Goal: Contribute content: Contribute content

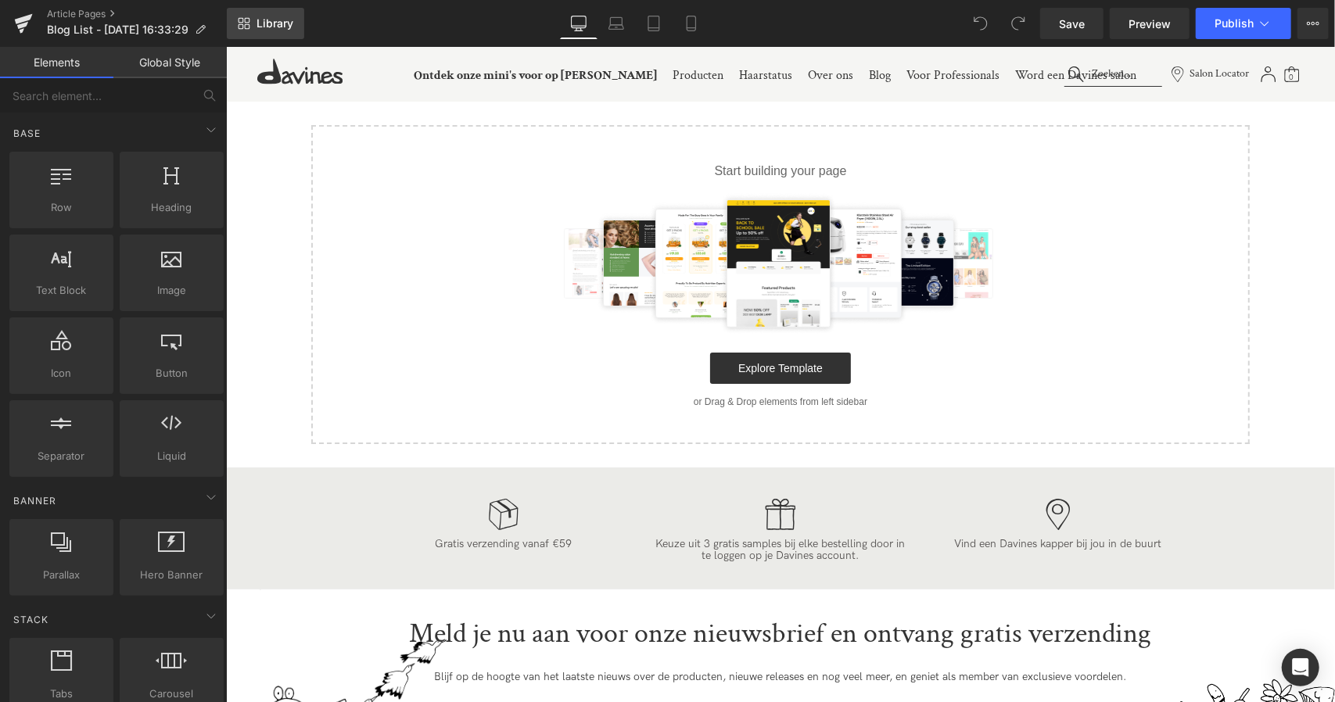
click at [282, 18] on span "Library" at bounding box center [275, 23] width 37 height 14
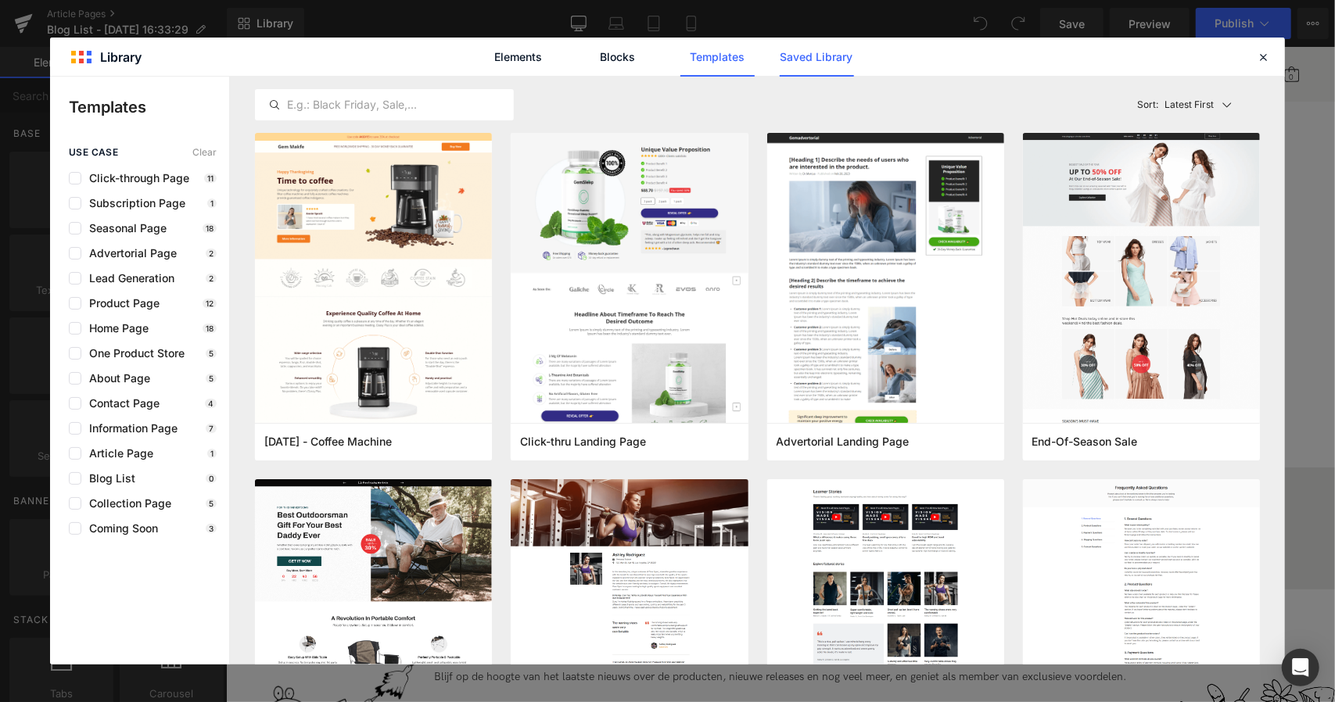
click at [843, 47] on link "Saved Library" at bounding box center [817, 57] width 74 height 39
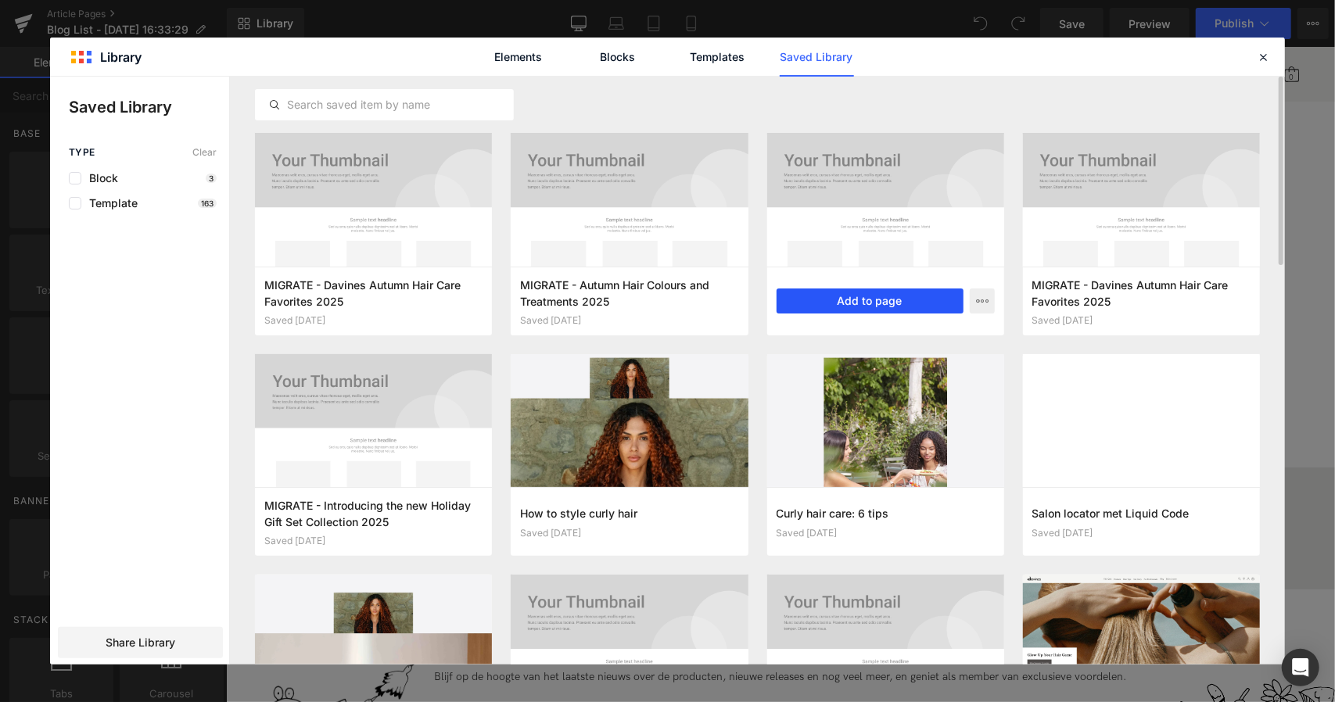
click at [864, 303] on button "Add to page" at bounding box center [870, 301] width 187 height 25
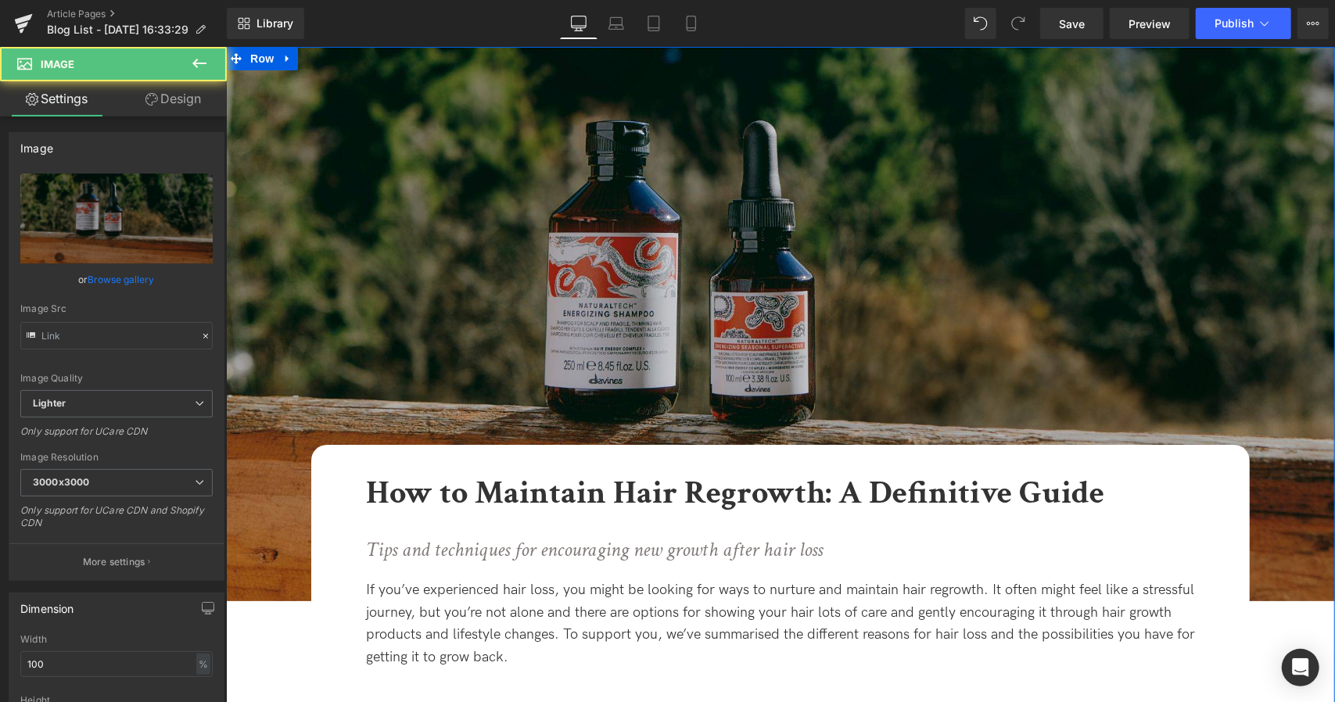
type input "[URL][DOMAIN_NAME]"
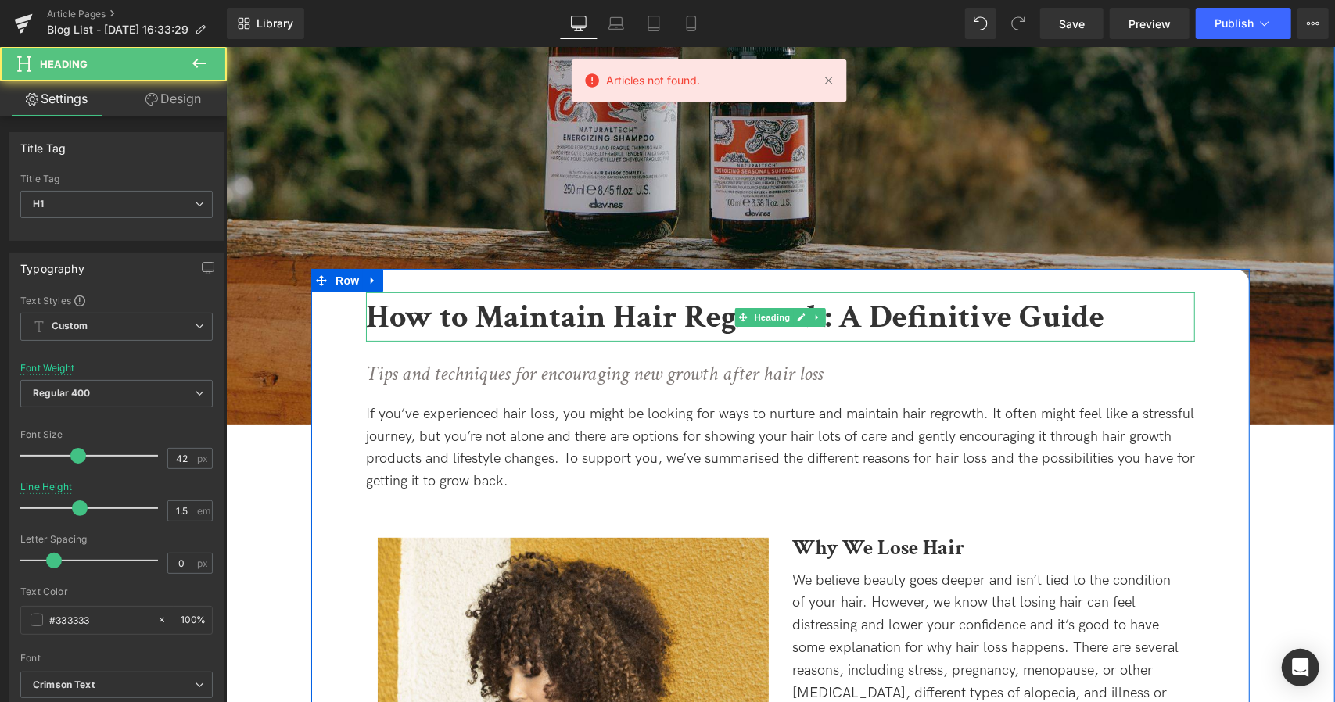
drag, startPoint x: 1165, startPoint y: 336, endPoint x: 1129, endPoint y: 314, distance: 42.1
click at [1129, 314] on h1 "How to Maintain Hair Regrowth: A Definitive Guide" at bounding box center [779, 316] width 829 height 49
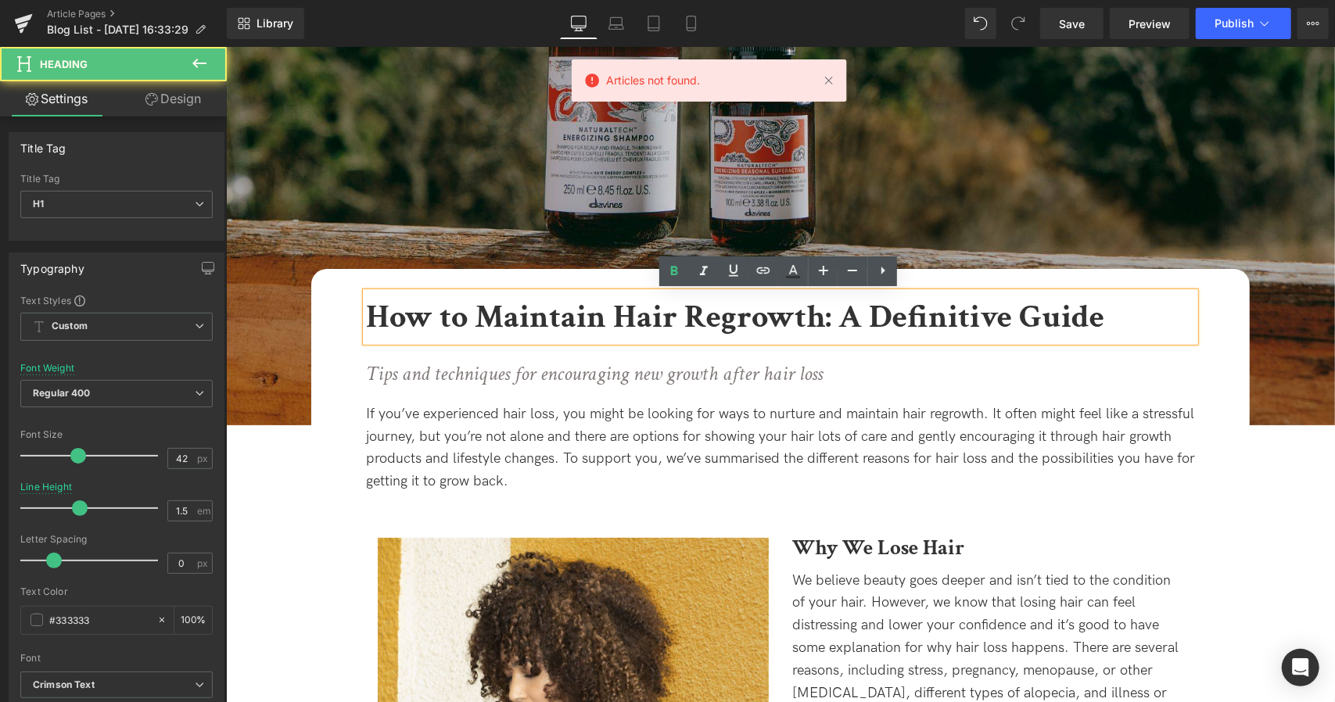
click at [1129, 314] on h1 "How to Maintain Hair Regrowth: A Definitive Guide" at bounding box center [779, 316] width 829 height 49
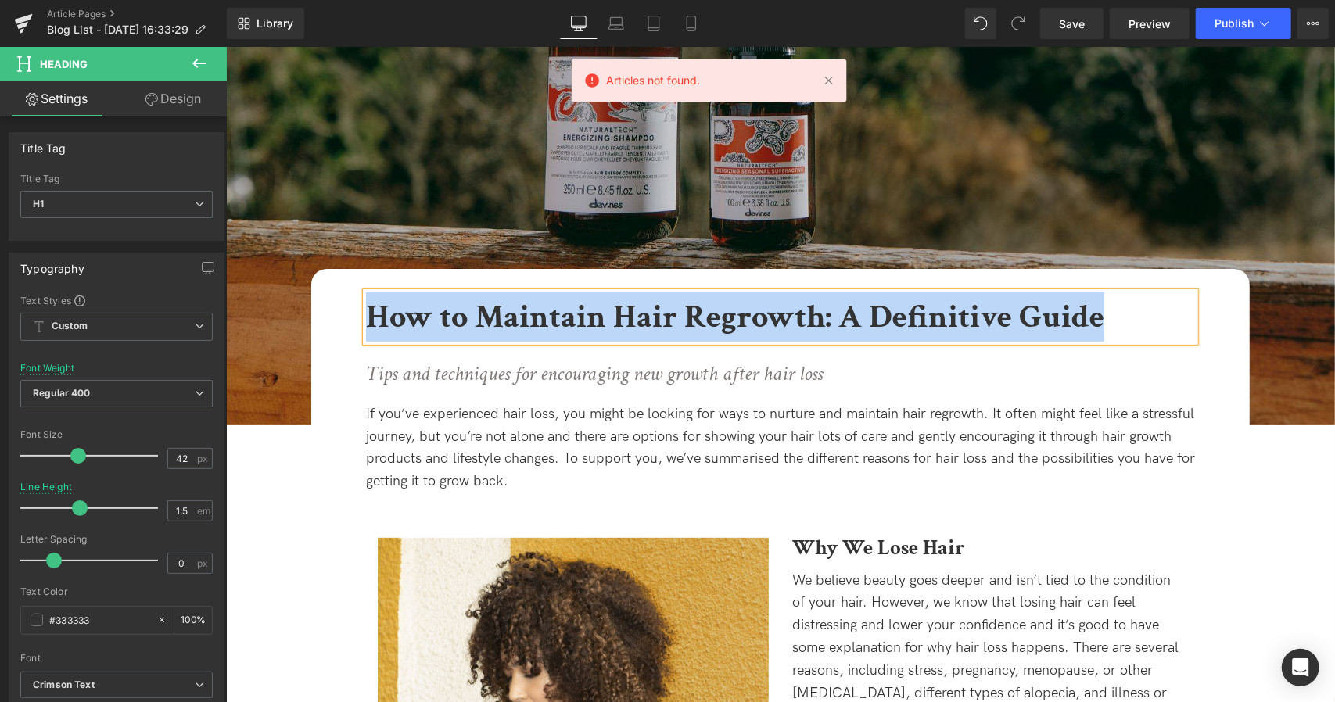
copy b "How to Maintain Hair Regrowth: A Definitive Guide"
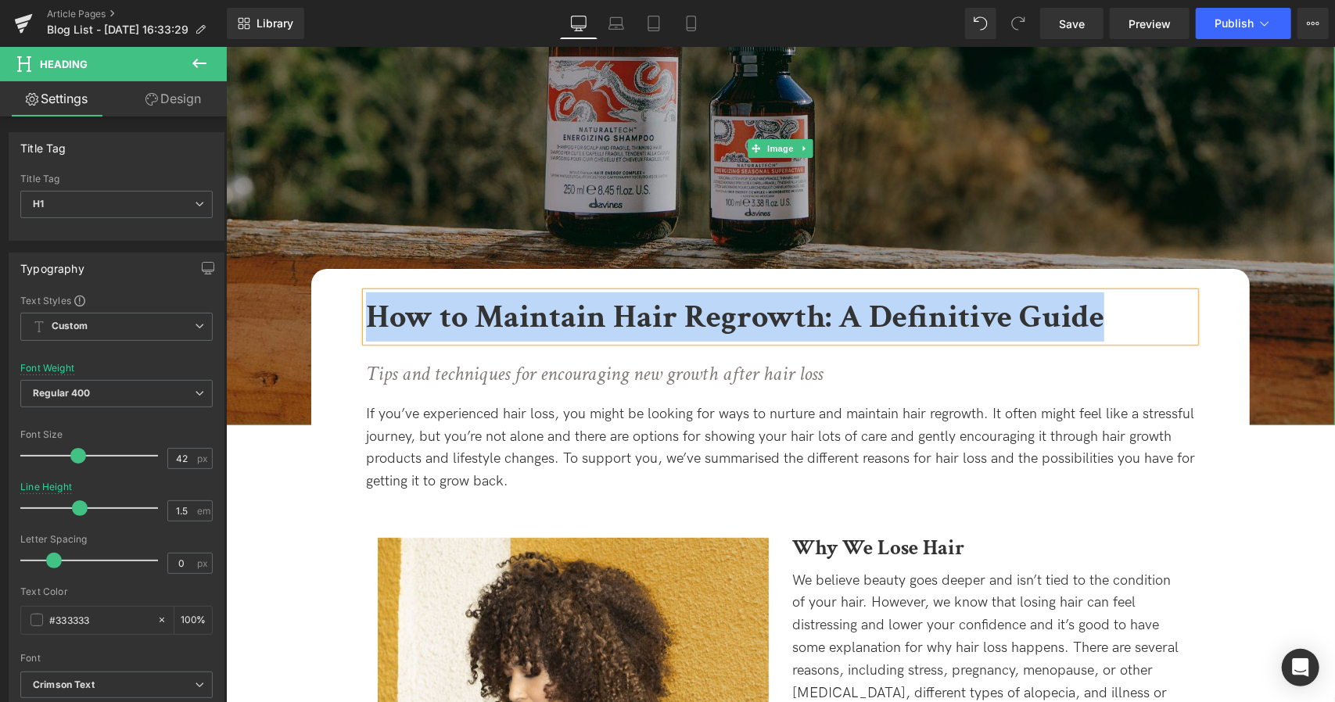
paste div
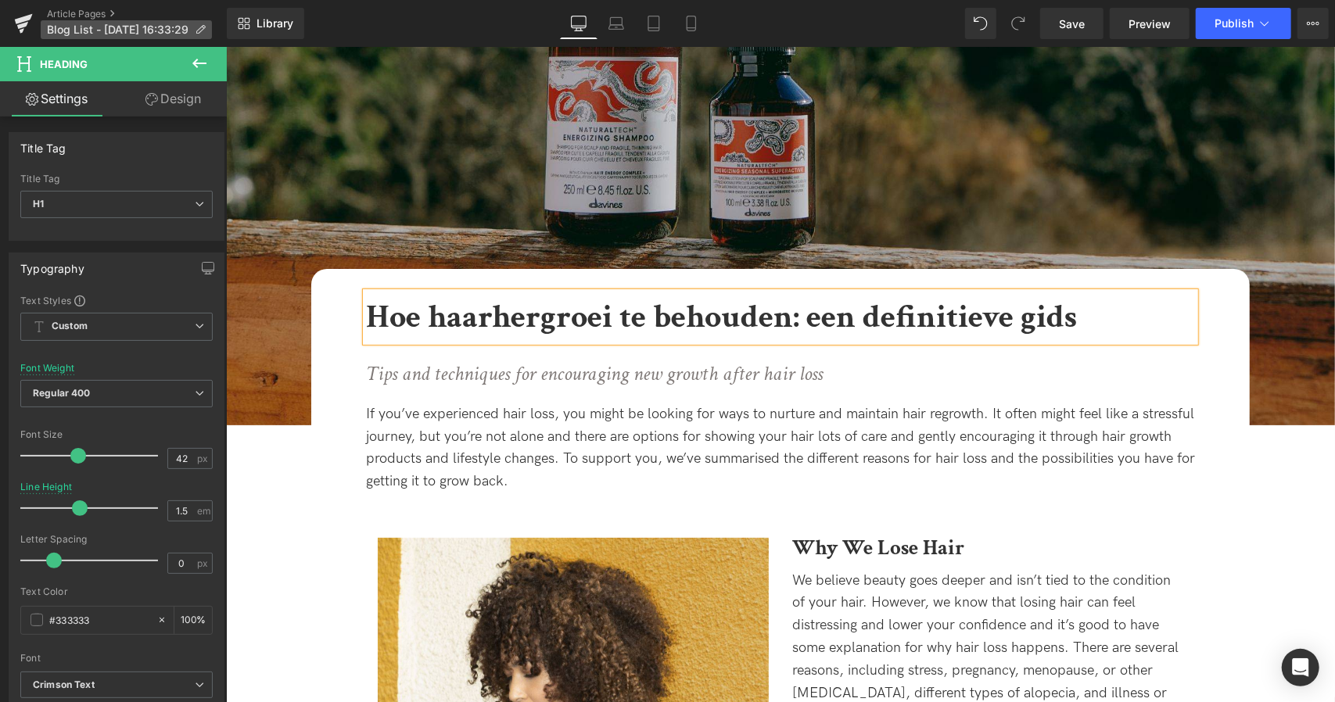
click at [206, 31] on icon at bounding box center [200, 29] width 11 height 11
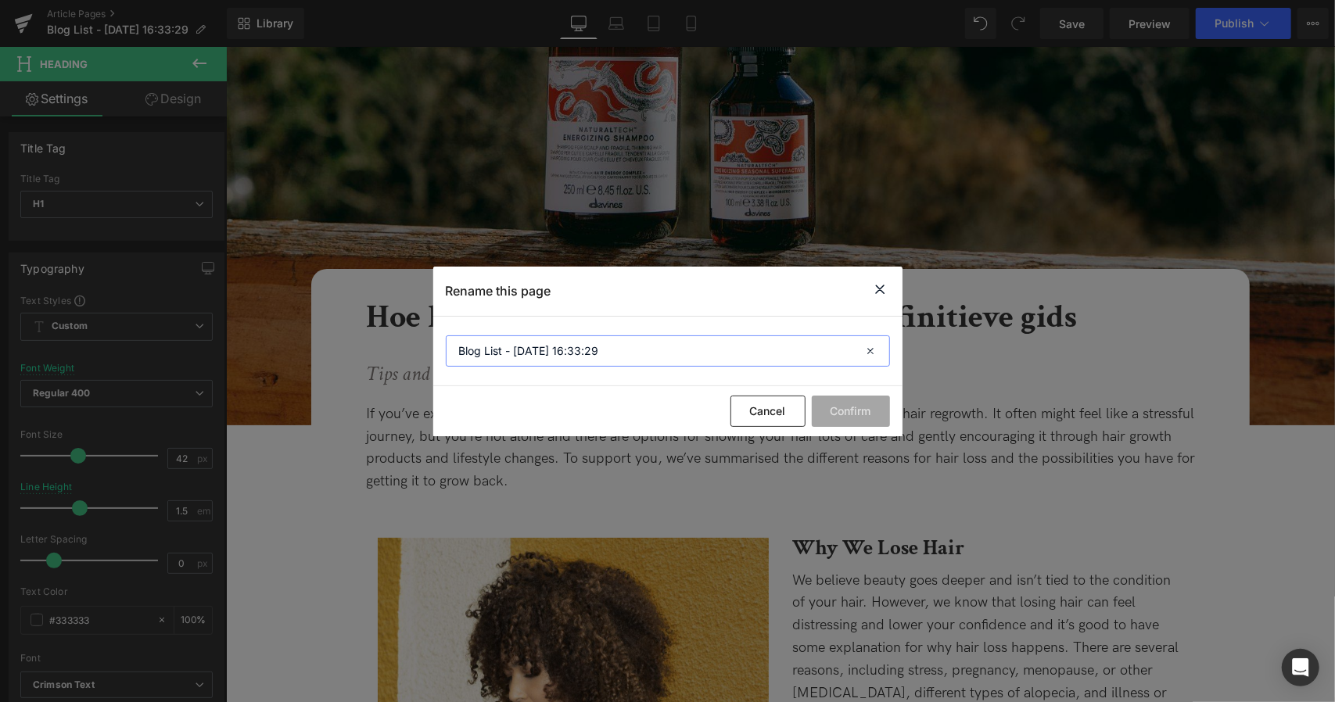
click at [0, 0] on input "Blog List - [DATE] 16:33:29" at bounding box center [0, 0] width 0 height 0
paste input "Hoe haarhergroei te behouden: een definitieve gids"
type input "Hoe haarhergroei te behouden: een definitieve gids"
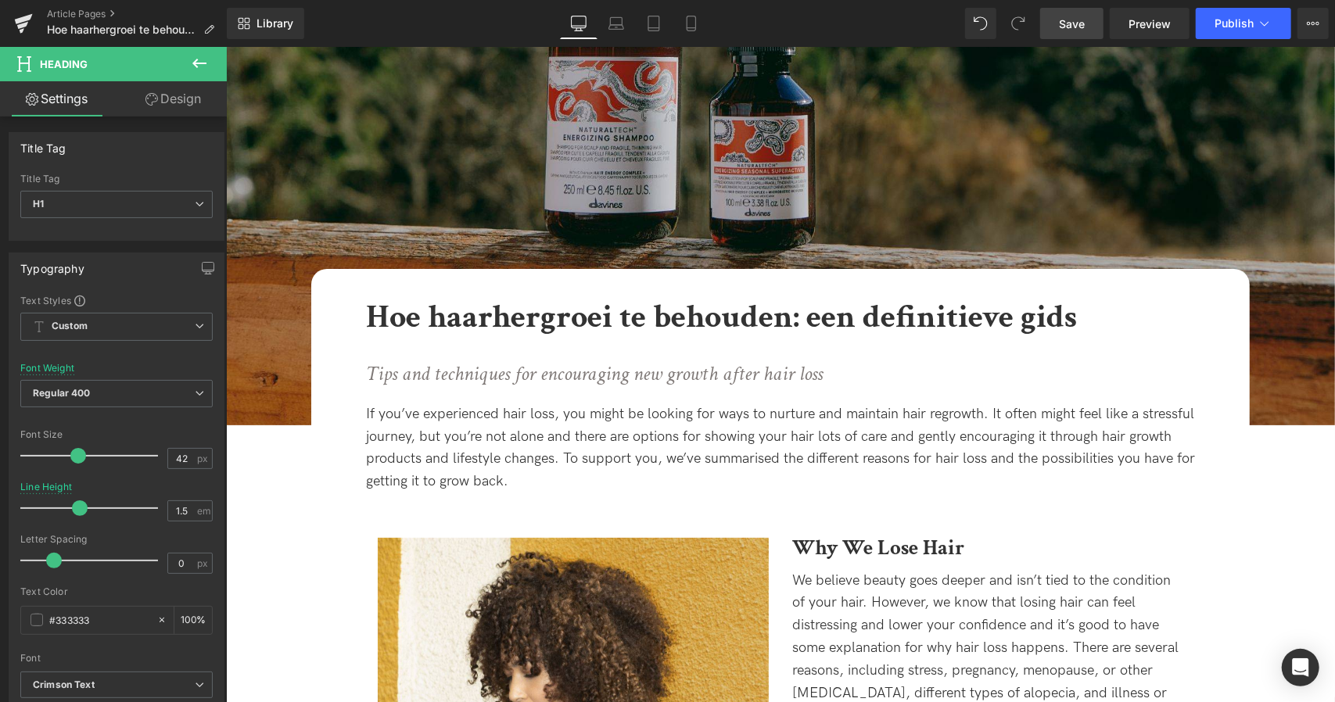
click at [1079, 27] on span "Save" at bounding box center [1072, 24] width 26 height 16
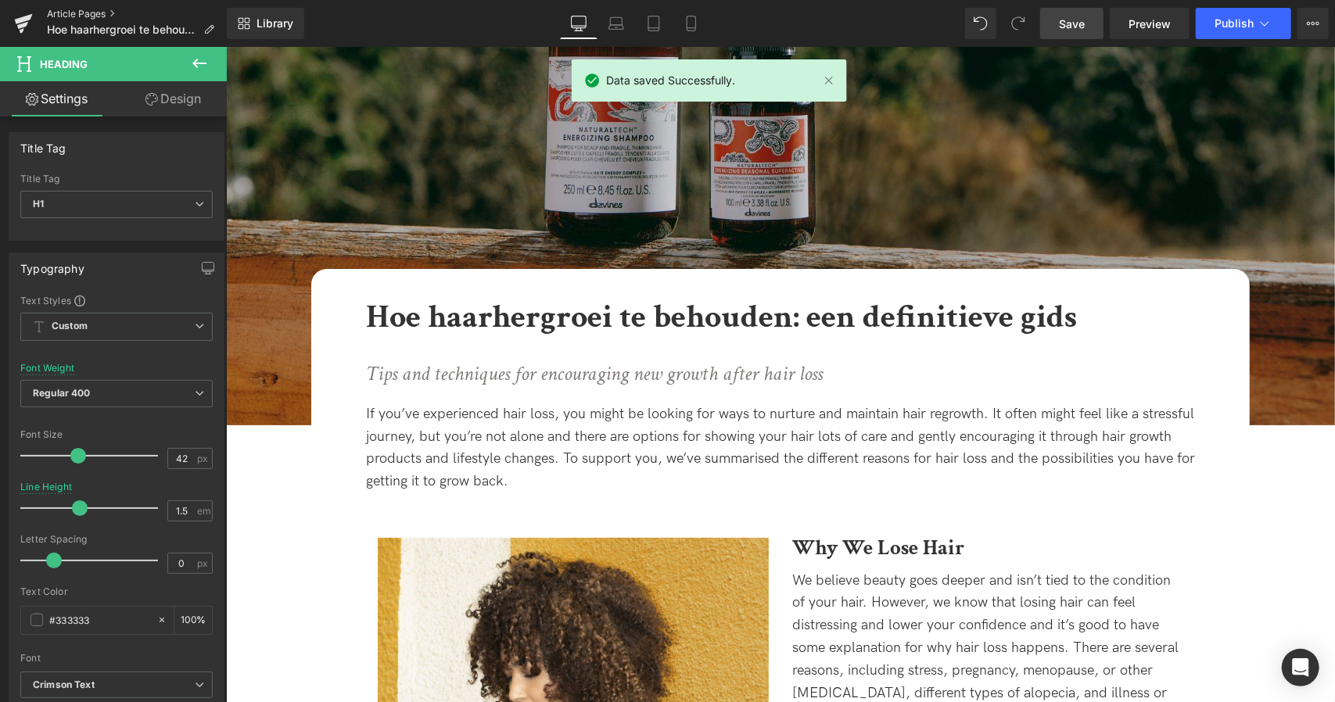
click at [86, 15] on link "Article Pages" at bounding box center [137, 14] width 180 height 13
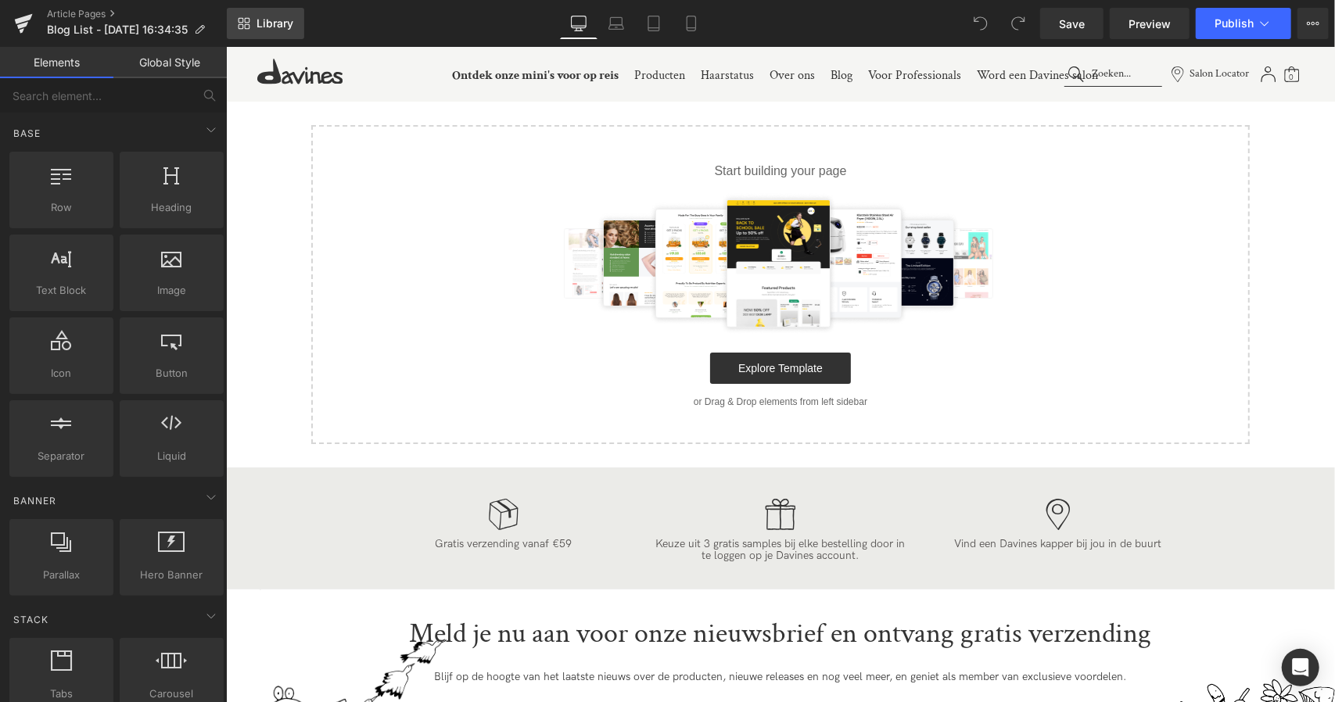
click at [277, 15] on link "Library" at bounding box center [265, 23] width 77 height 31
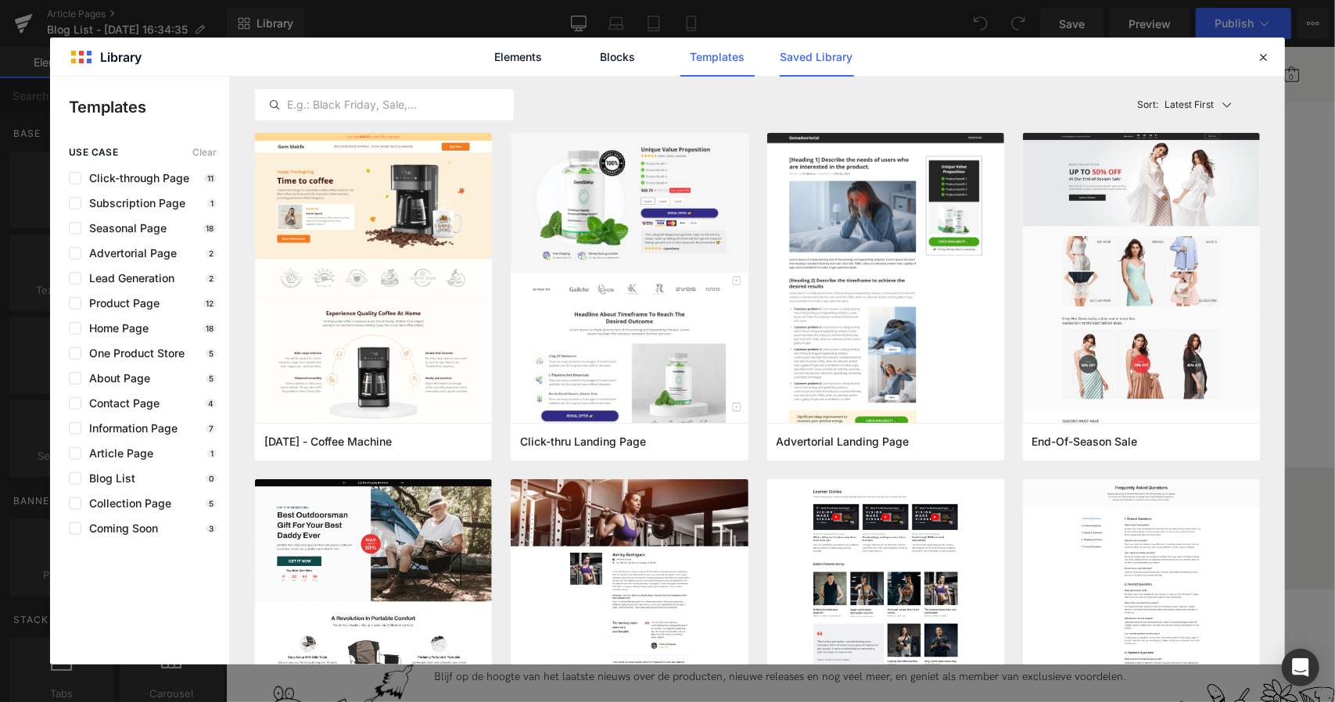
click at [814, 64] on link "Saved Library" at bounding box center [817, 57] width 74 height 39
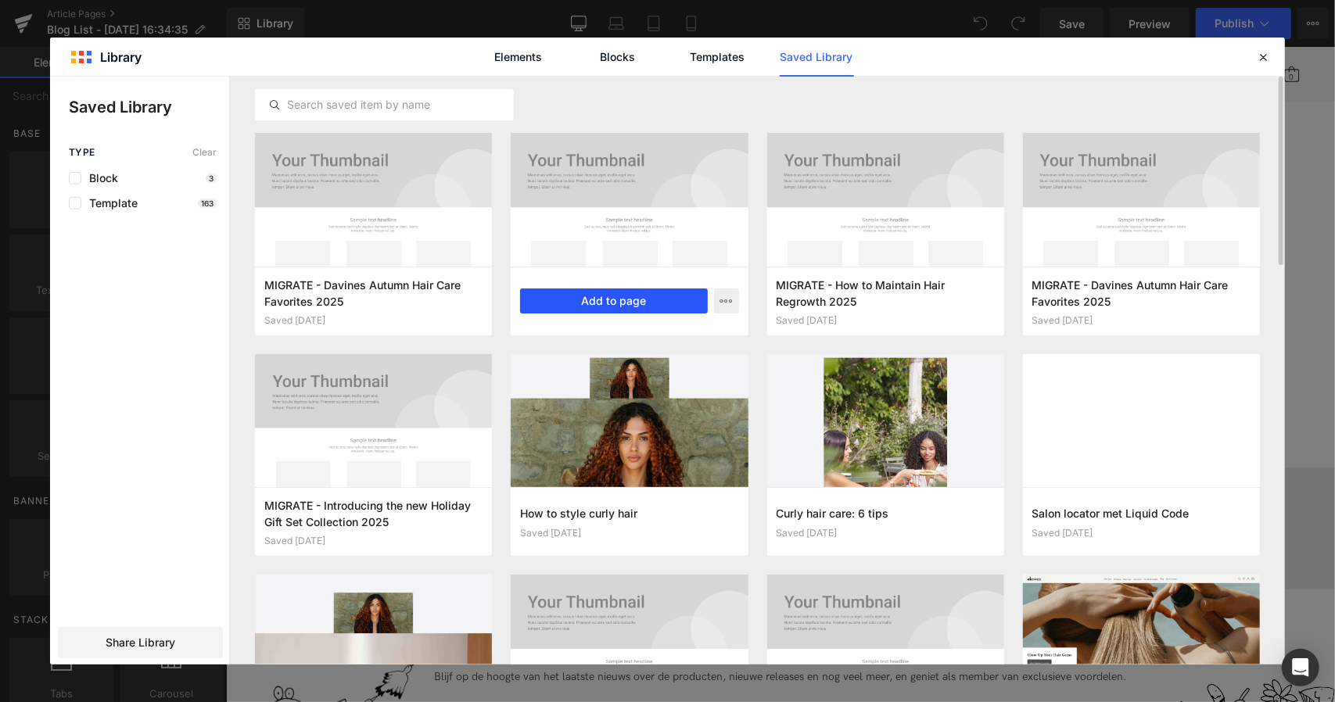
click at [625, 298] on button "Add to page" at bounding box center [613, 301] width 187 height 25
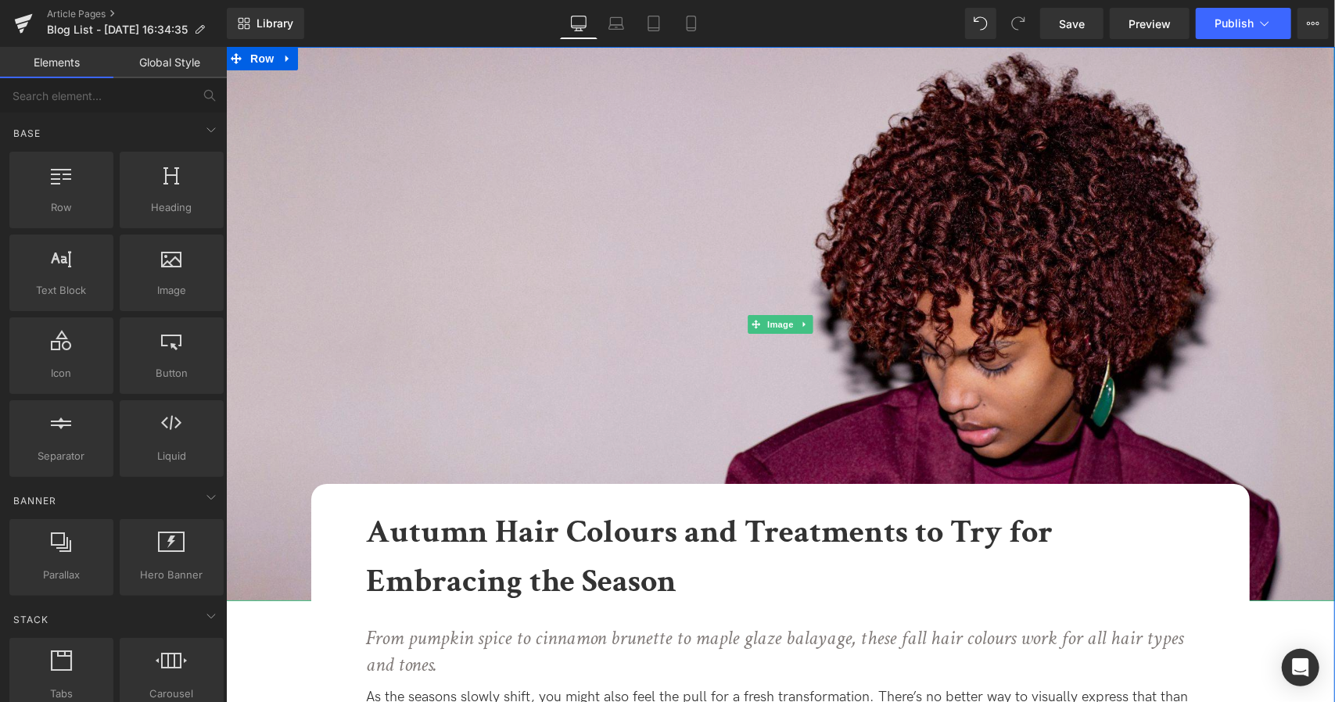
scroll to position [88, 0]
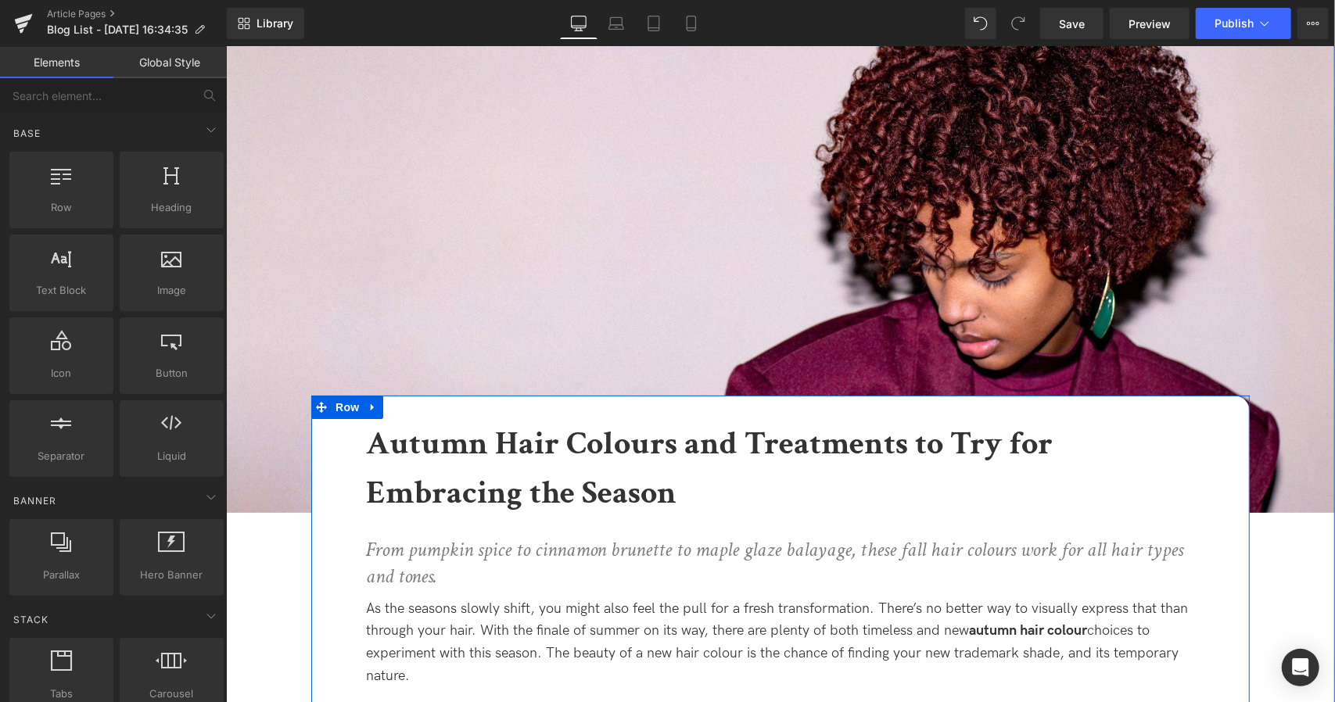
click at [694, 468] on h1 "Autumn Hair Colours and Treatments to Try for Embracing the Season" at bounding box center [779, 467] width 829 height 99
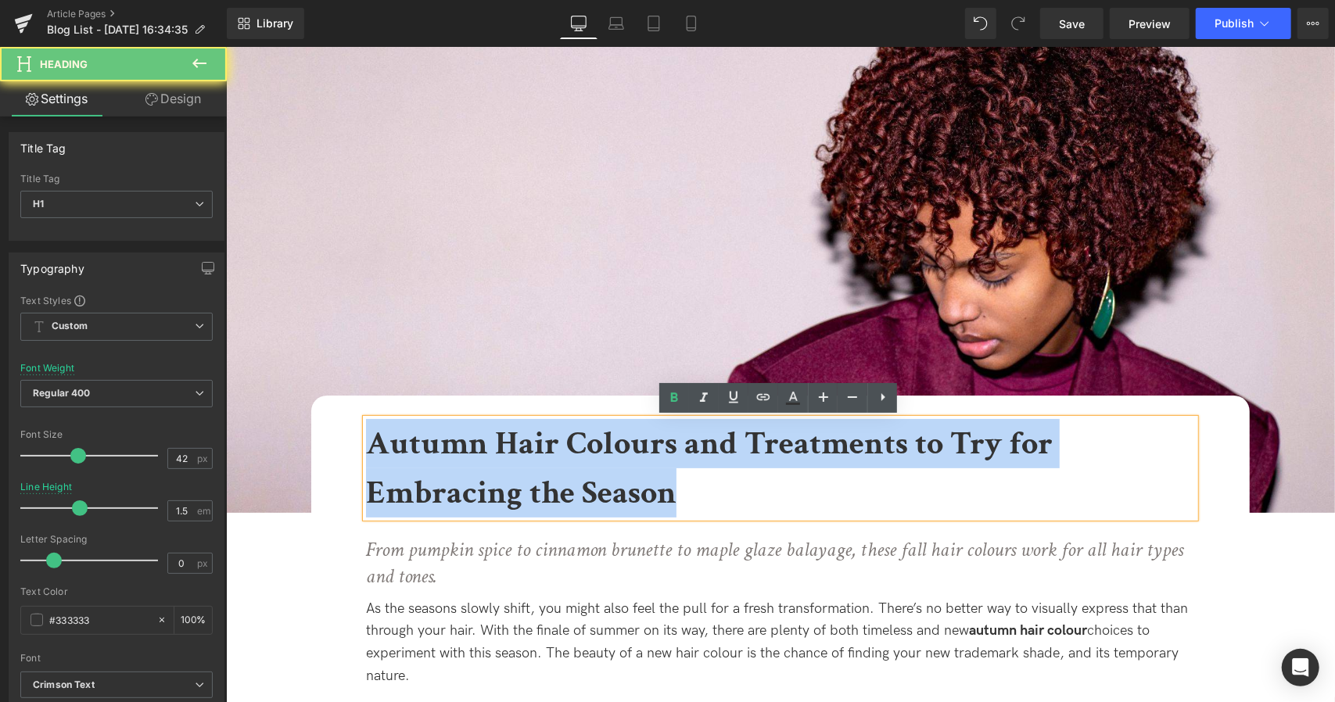
drag, startPoint x: 684, startPoint y: 490, endPoint x: 219, endPoint y: 293, distance: 504.6
copy b "Autumn Hair Colours and Treatments to Try for Embracing the Season"
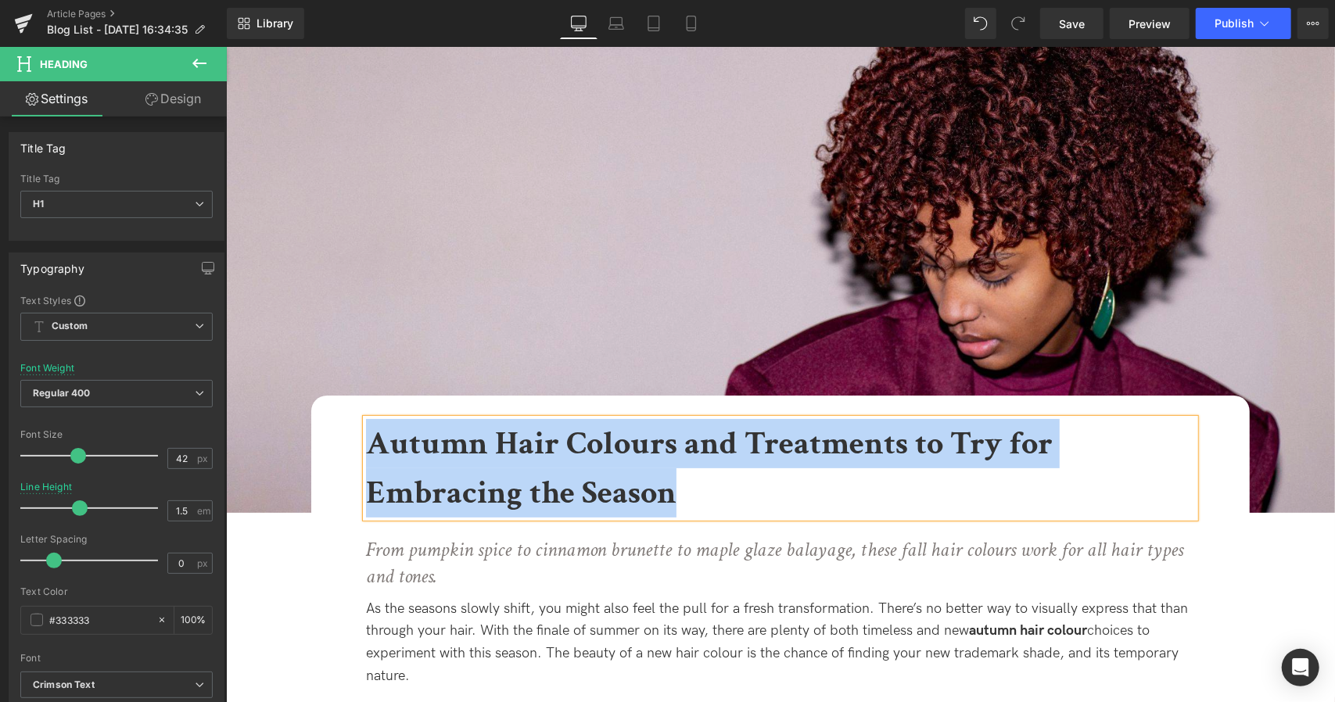
paste div
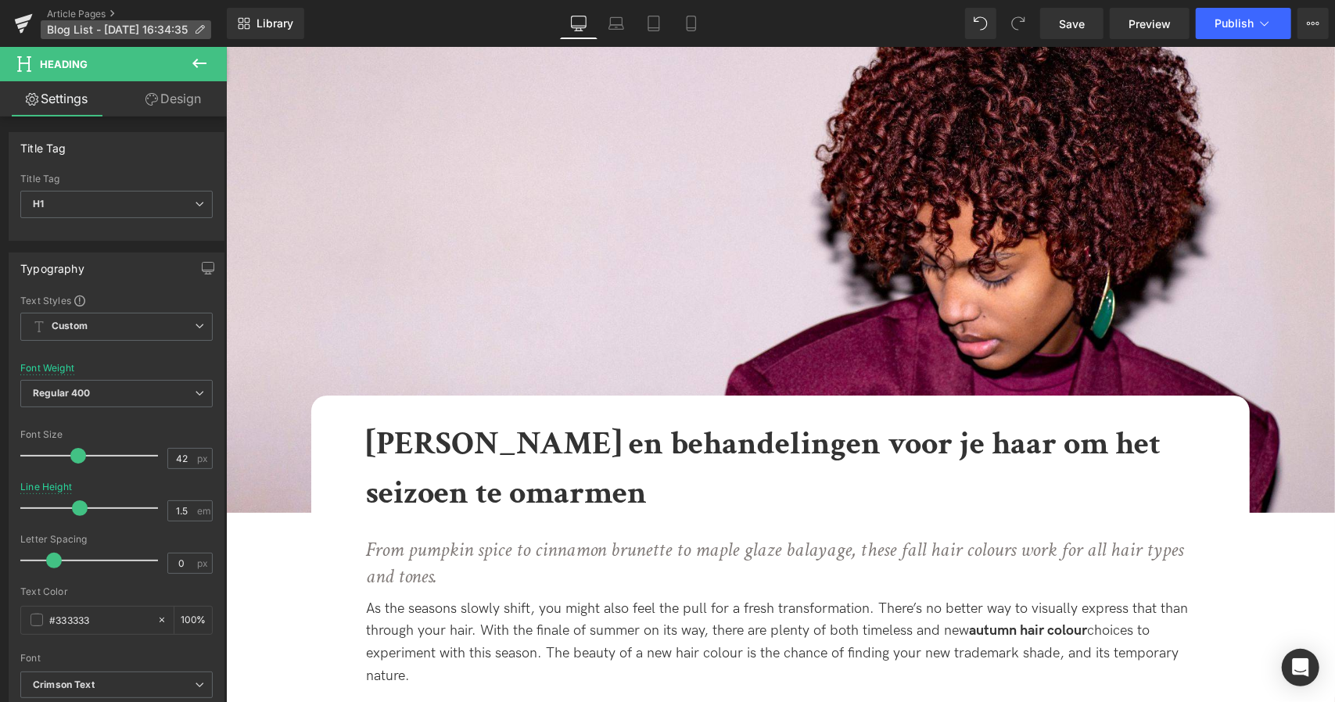
click at [210, 25] on p "Blog List - Aug 25, 16:34:35" at bounding box center [126, 29] width 170 height 19
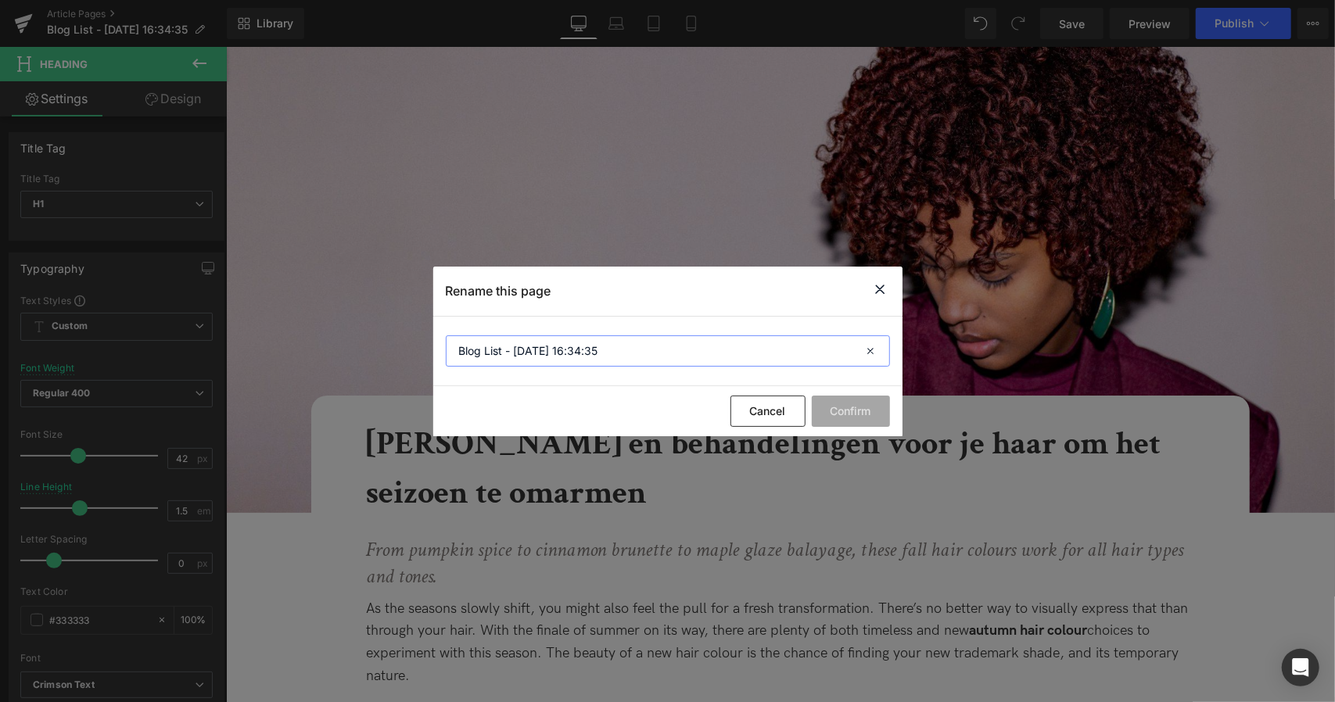
paste input "Herfstkleuren en behandelingen voor je haar om het seizoen te omarmen"
type input "Herfstkleuren en behandelingen voor je haar om het seizoen te omarmen"
click at [0, 0] on button "Confirm" at bounding box center [0, 0] width 0 height 0
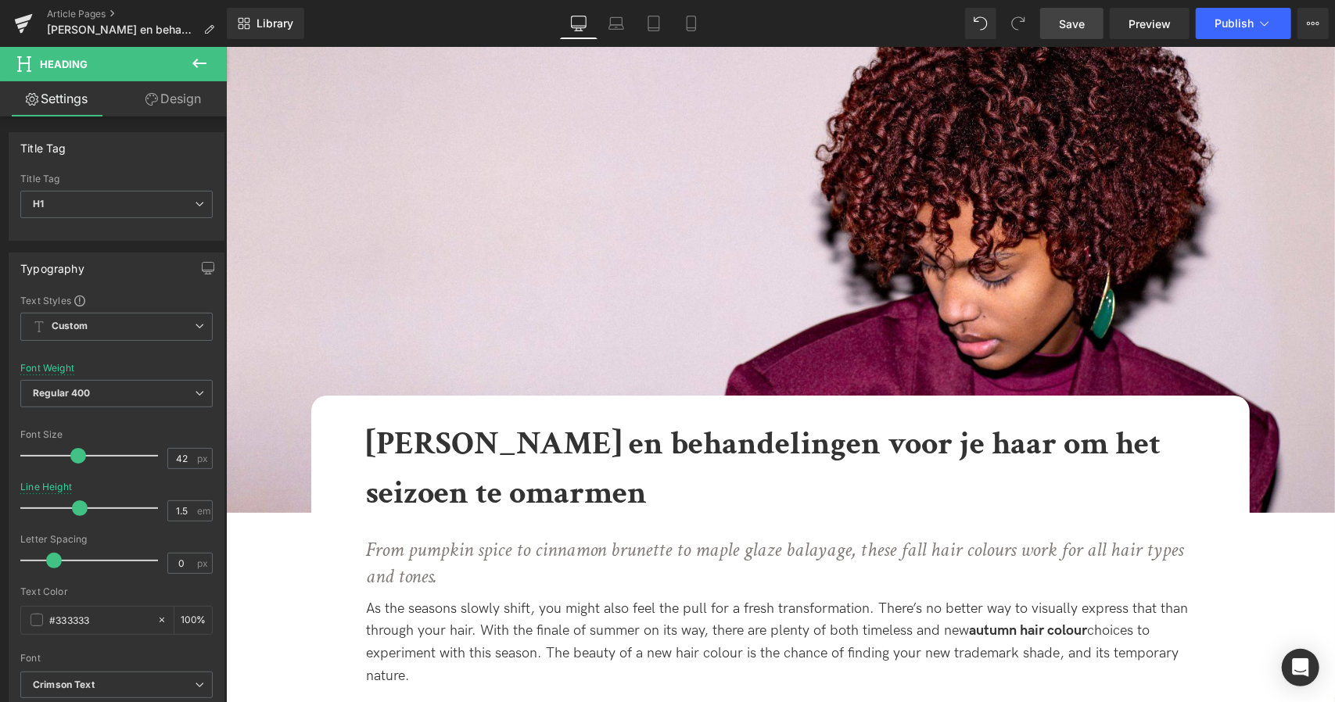
click at [1065, 16] on span "Save" at bounding box center [1072, 24] width 26 height 16
click at [102, 9] on link "Article Pages" at bounding box center [137, 14] width 180 height 13
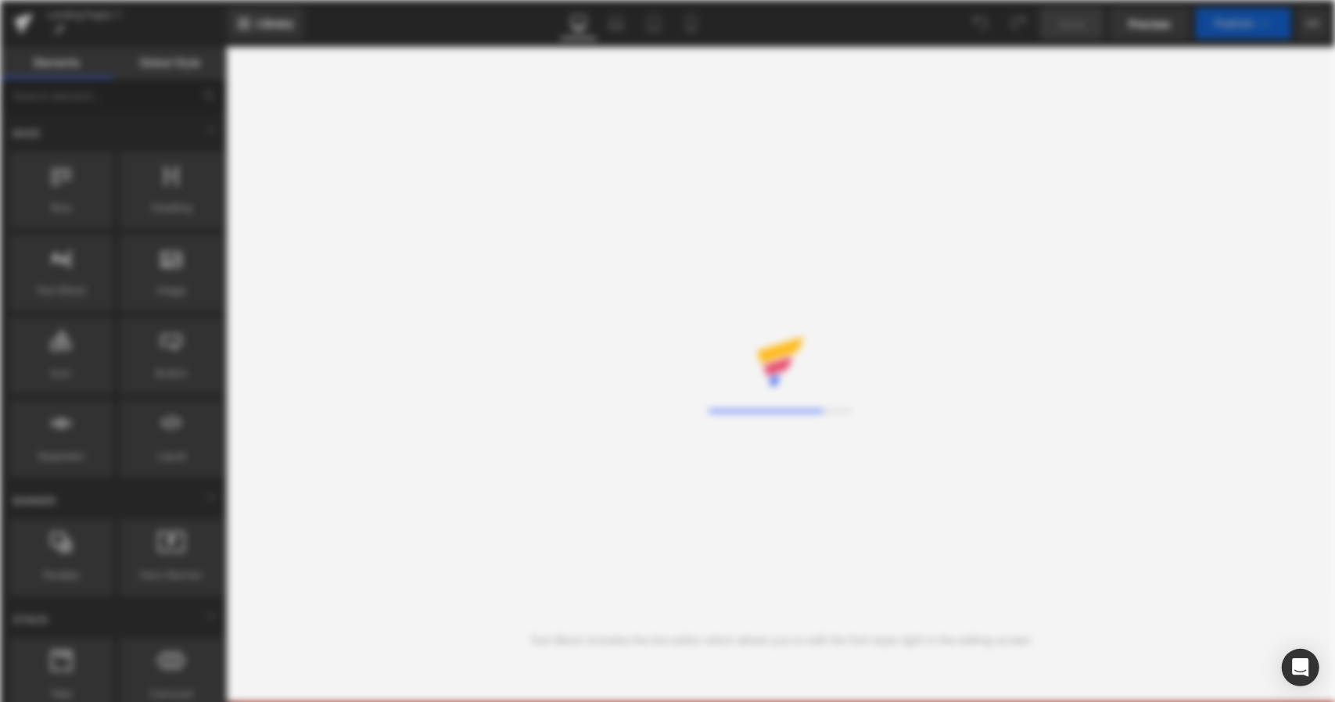
click at [282, 22] on div "Loading Core Editor" at bounding box center [667, 351] width 1335 height 702
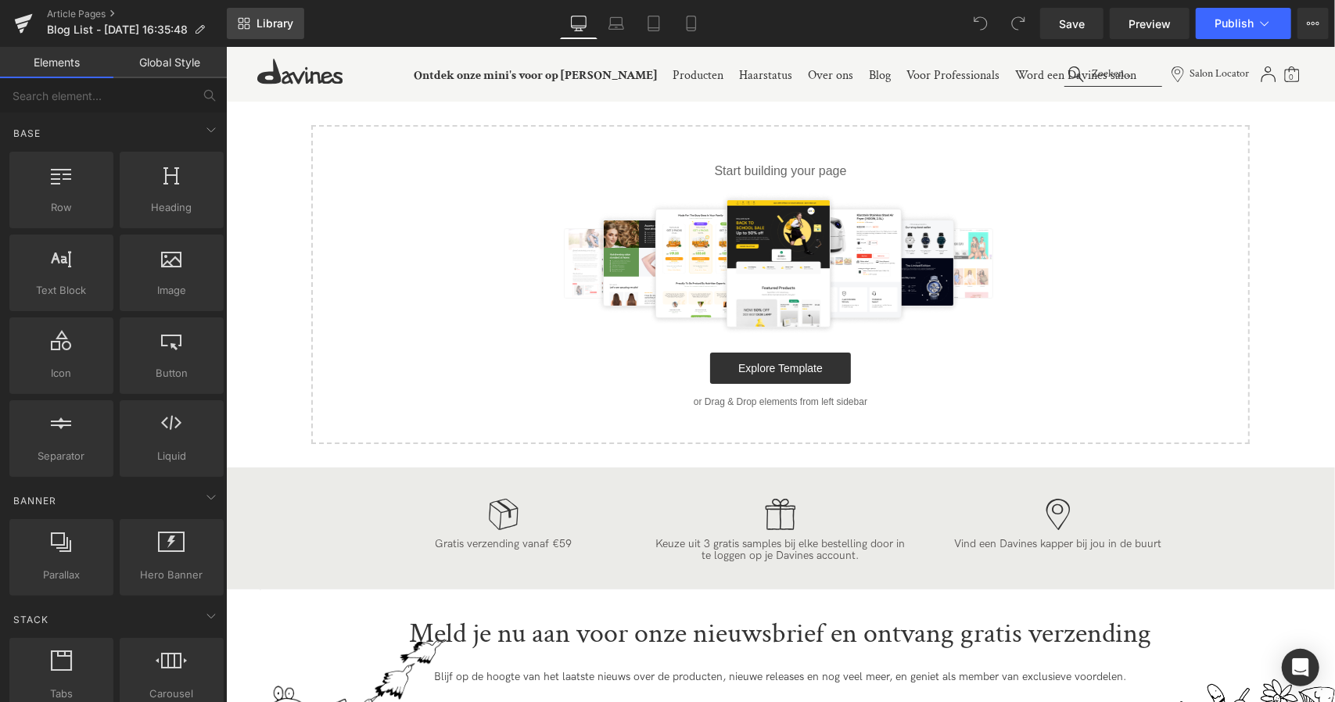
click at [282, 22] on span "Library" at bounding box center [275, 23] width 37 height 14
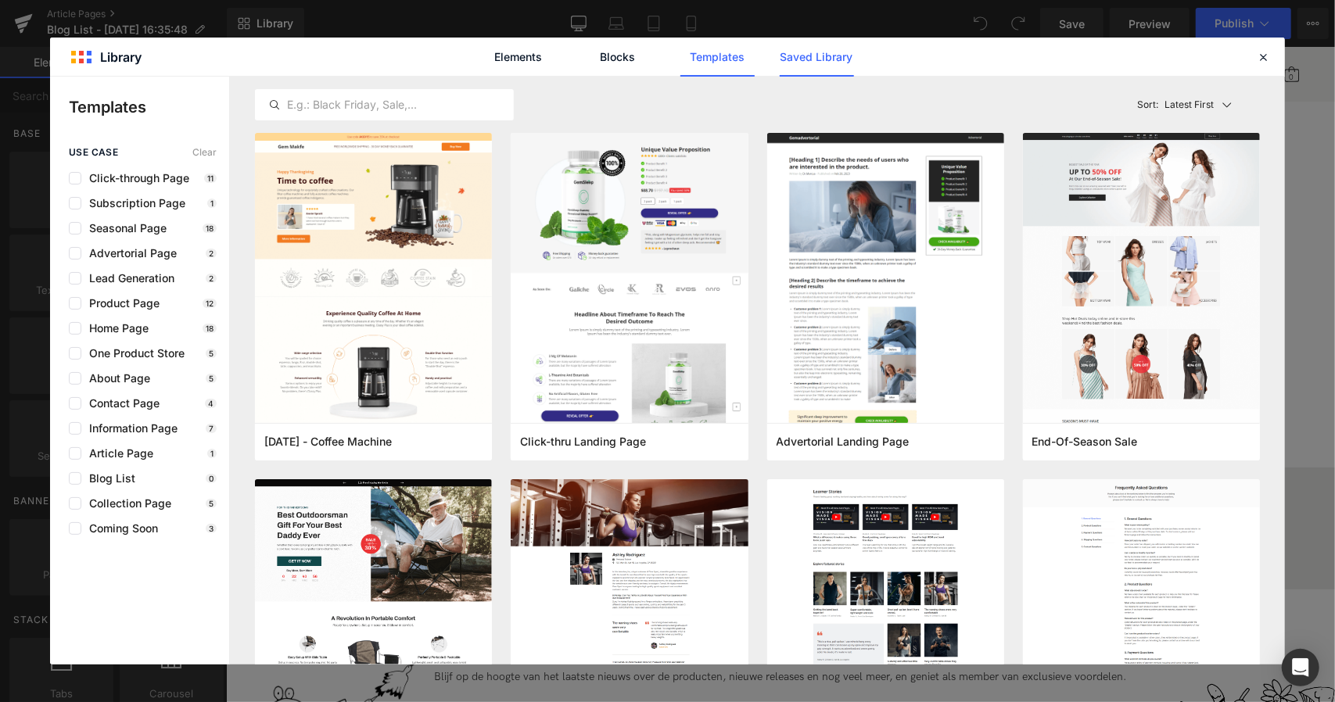
click at [801, 59] on link "Saved Library" at bounding box center [817, 57] width 74 height 39
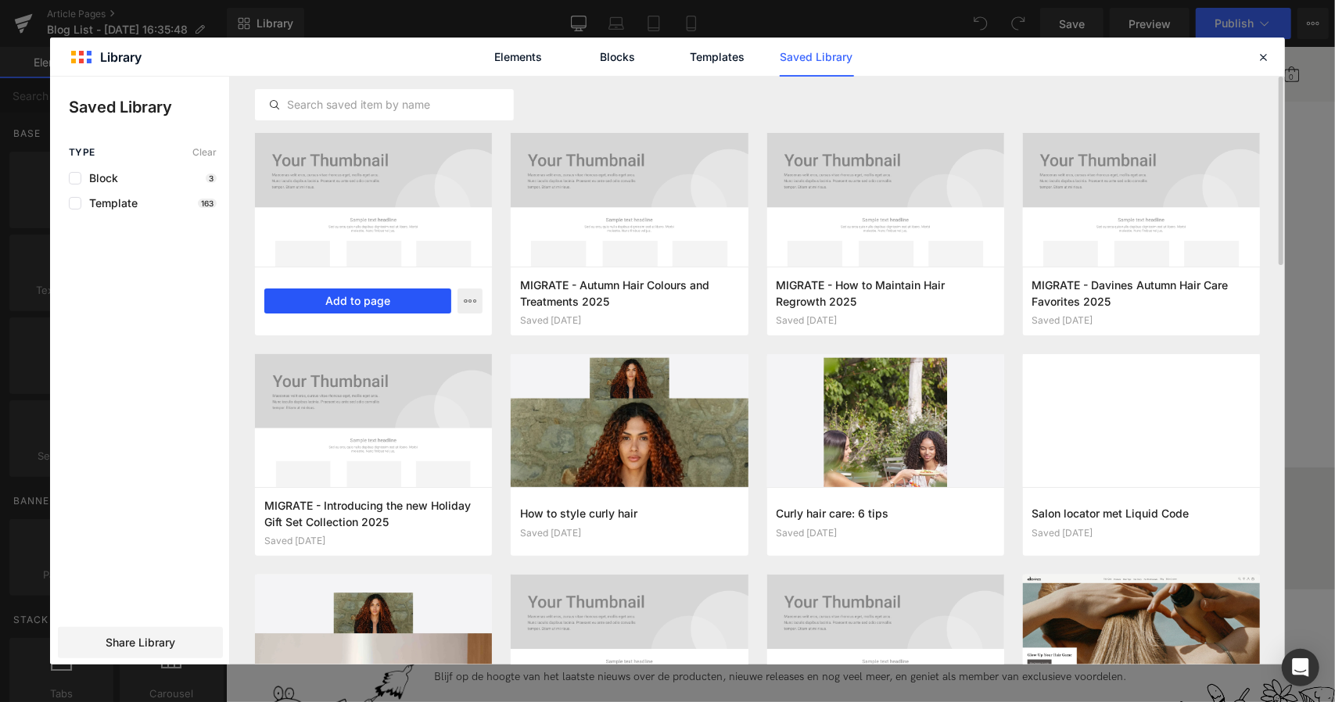
click at [353, 303] on button "Add to page" at bounding box center [357, 301] width 187 height 25
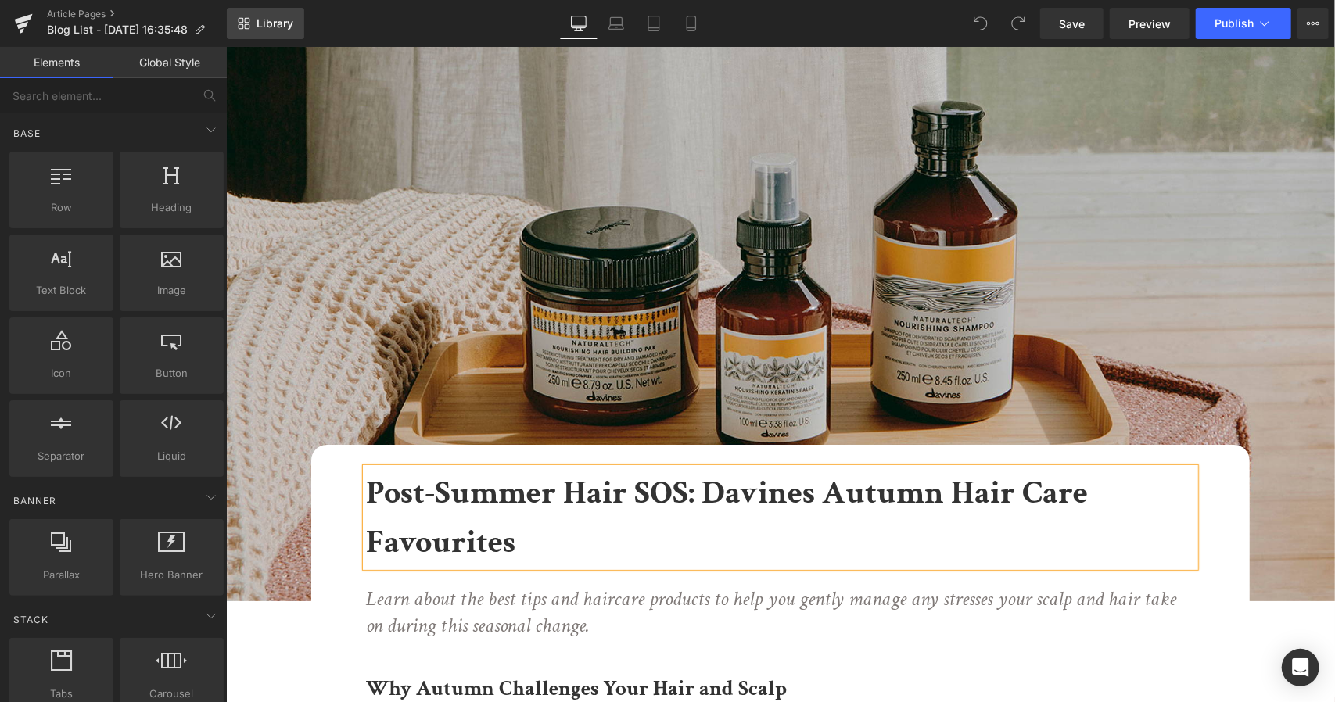
click at [280, 18] on span "Library" at bounding box center [275, 23] width 37 height 14
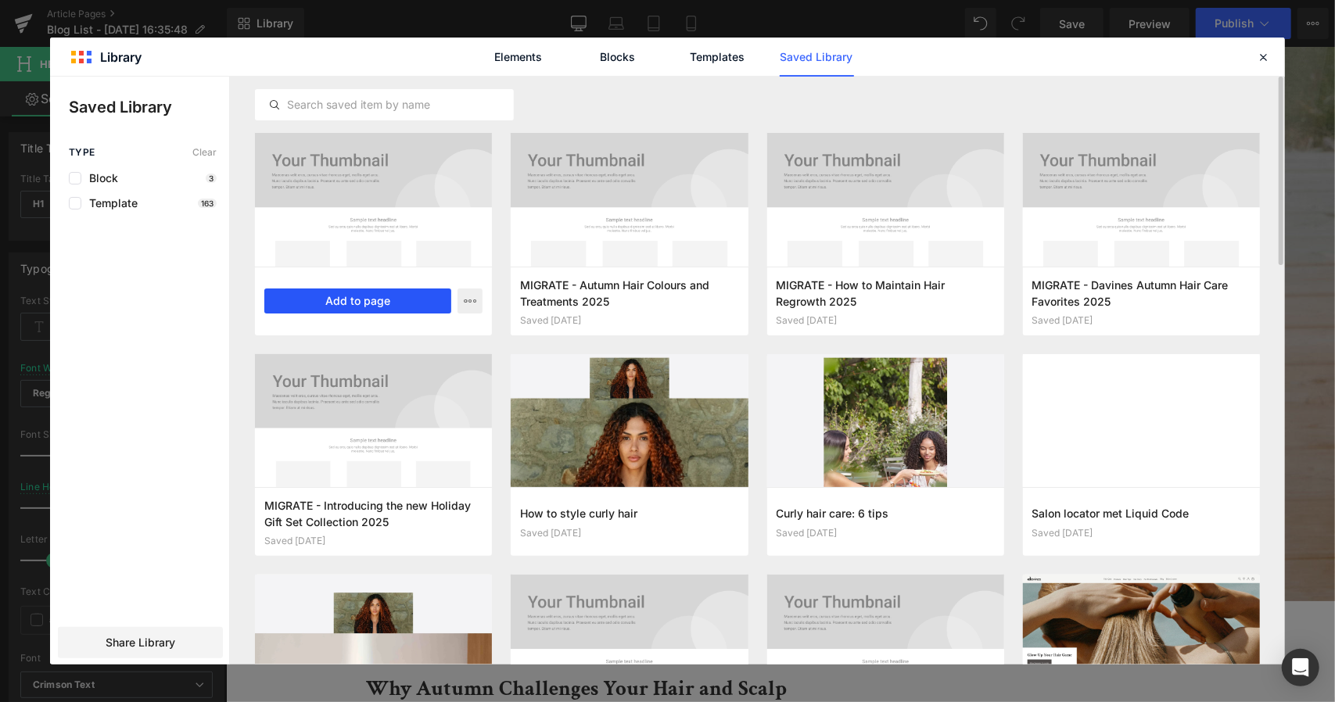
click at [0, 0] on button "Add to page" at bounding box center [0, 0] width 0 height 0
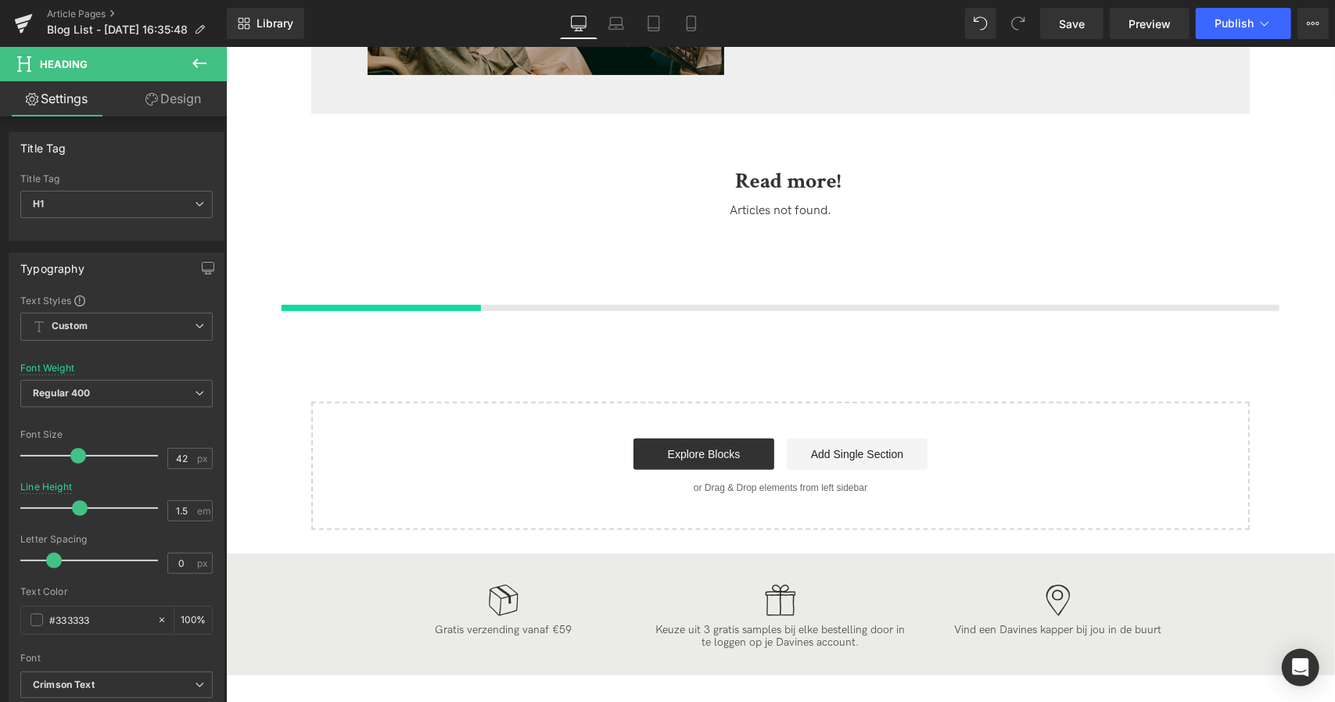
scroll to position [4424, 0]
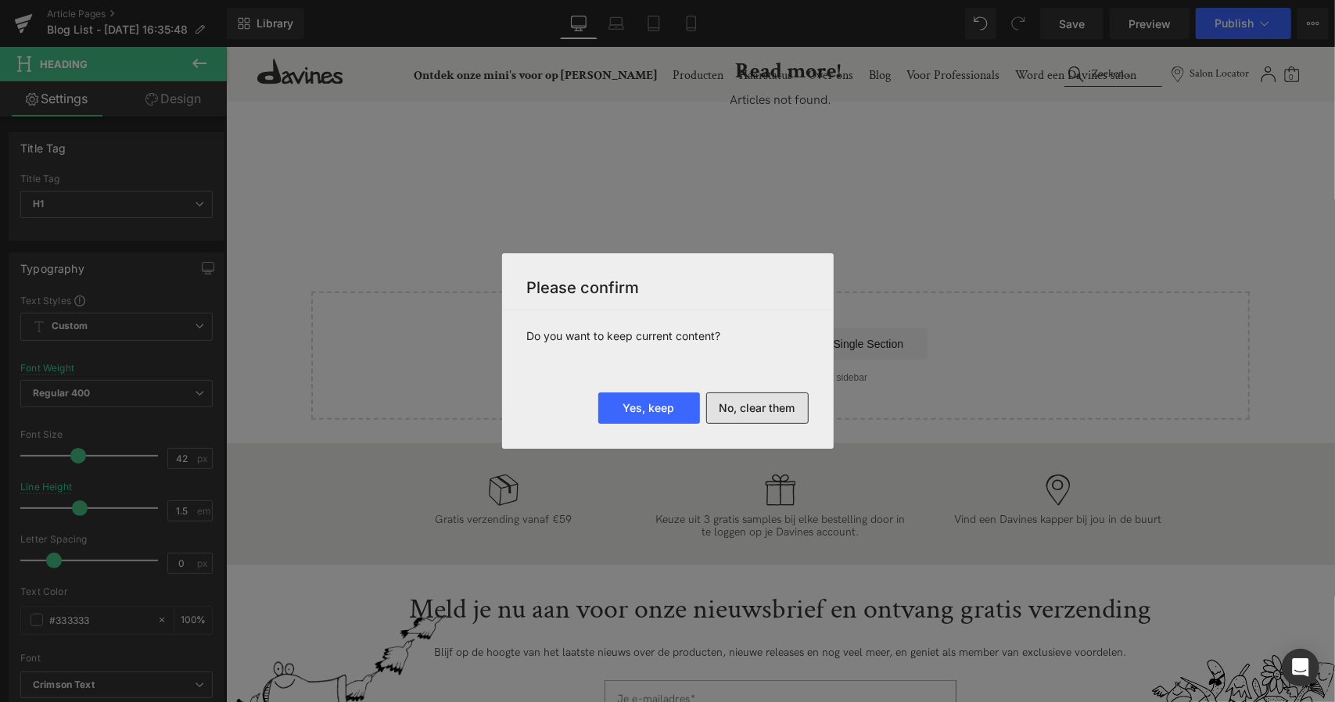
click at [0, 0] on button "No, clear them" at bounding box center [0, 0] width 0 height 0
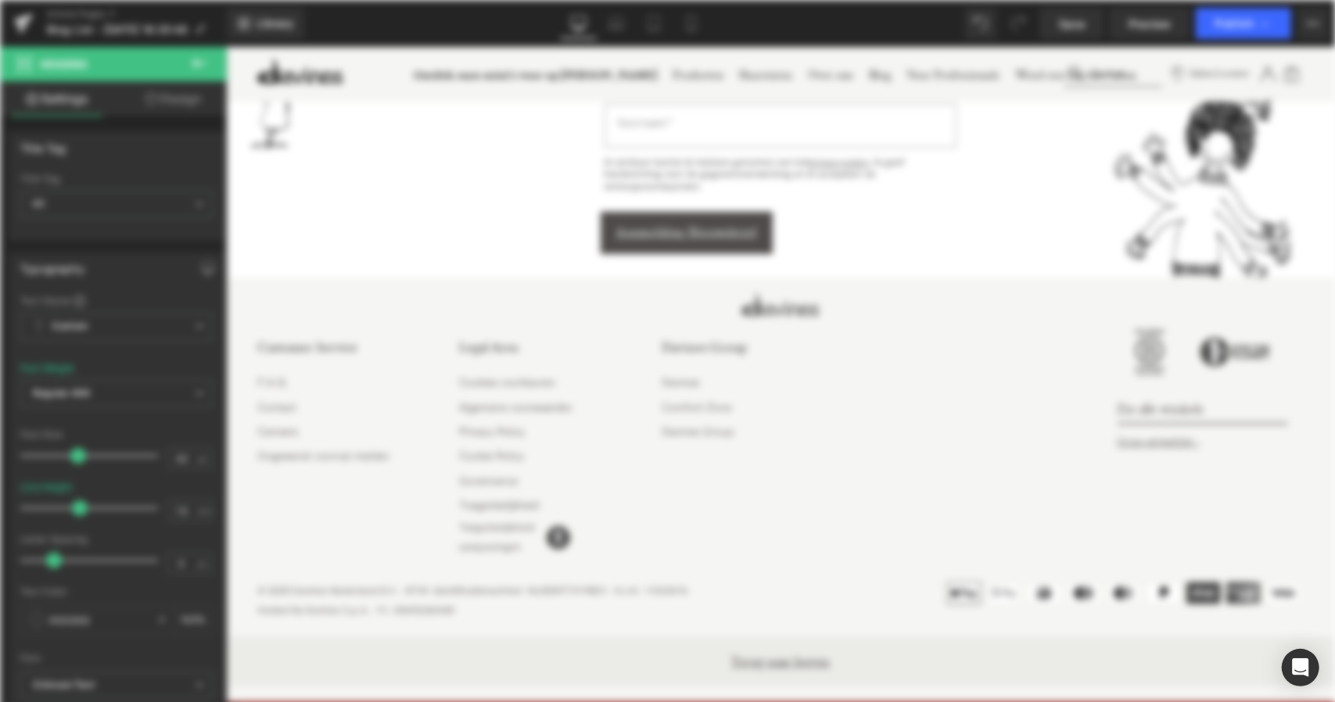
scroll to position [0, 0]
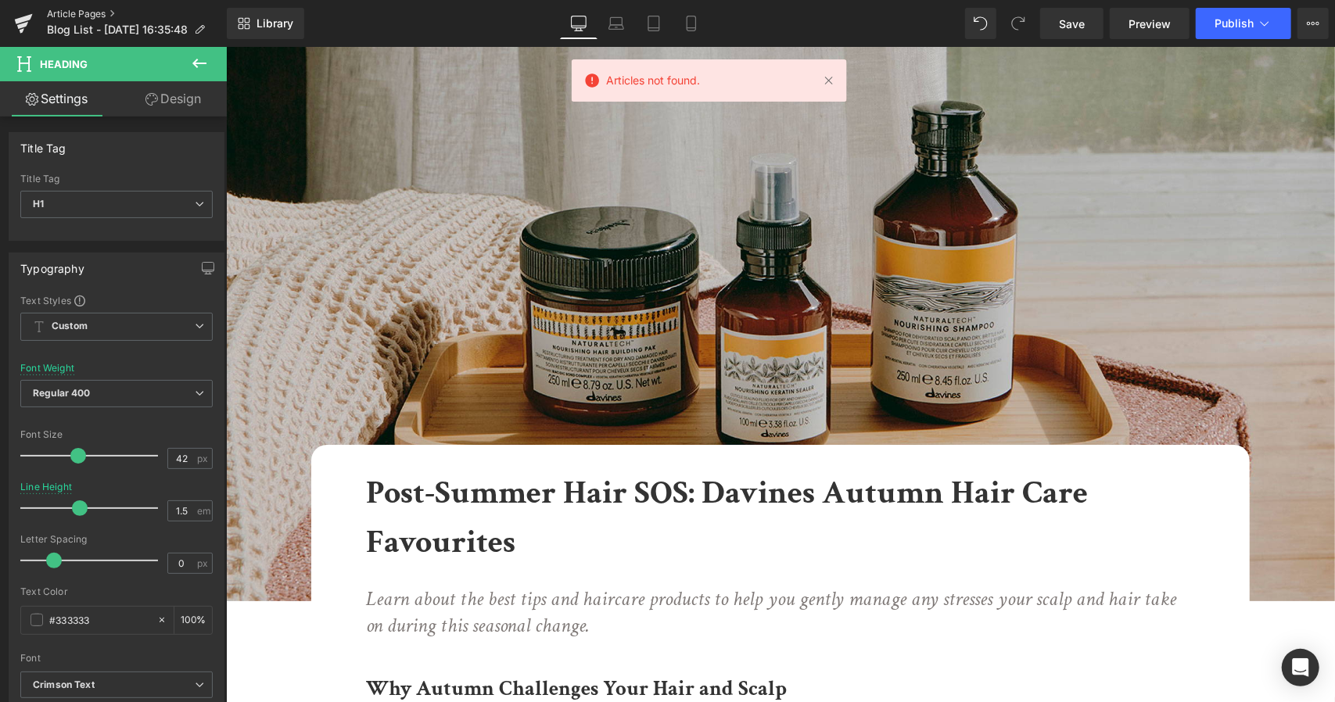
click at [97, 13] on link "Article Pages" at bounding box center [137, 14] width 180 height 13
